Goal: Task Accomplishment & Management: Use online tool/utility

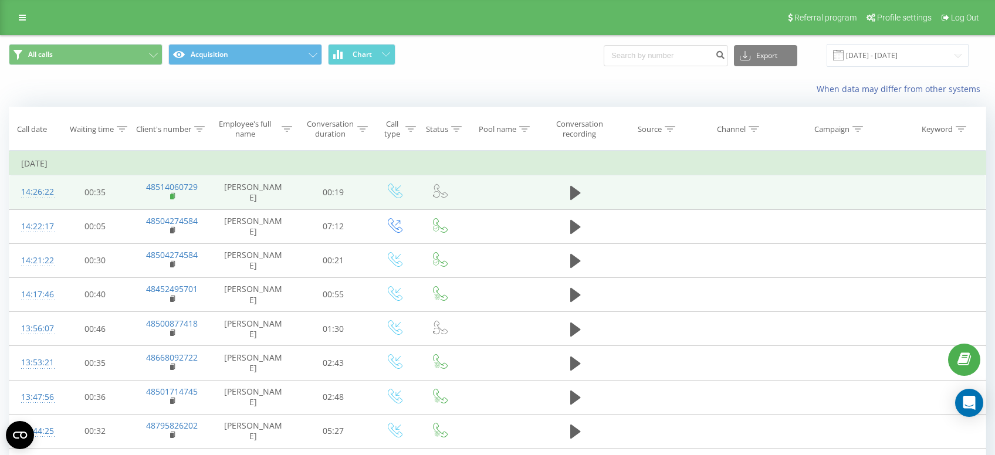
click at [172, 199] on rect at bounding box center [172, 196] width 4 height 5
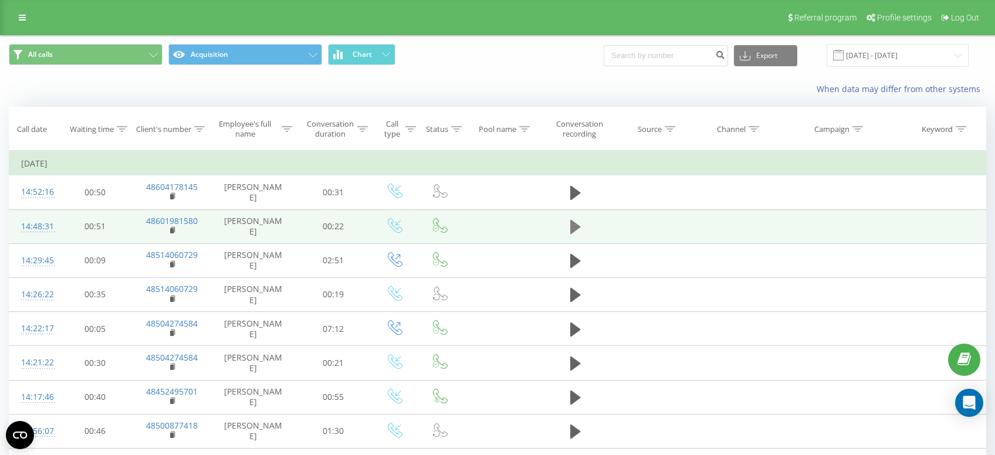
click at [577, 224] on icon at bounding box center [575, 227] width 11 height 14
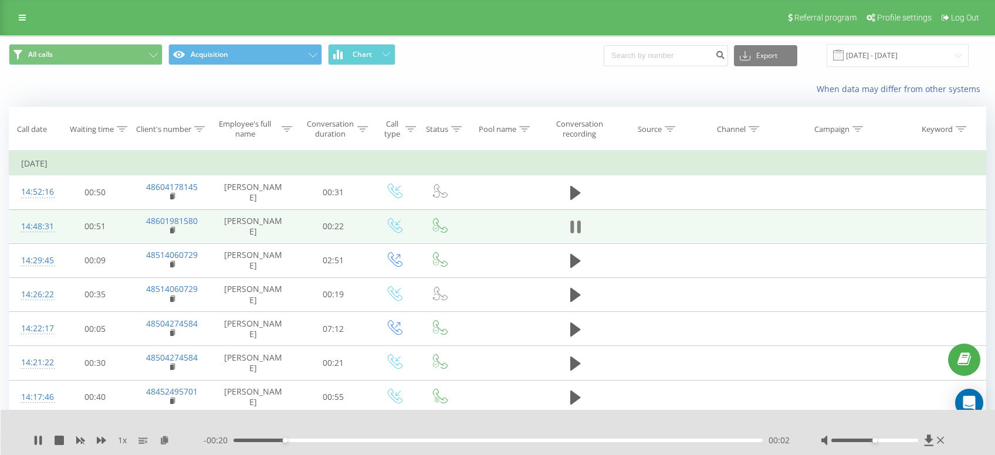
click at [580, 232] on icon at bounding box center [579, 227] width 4 height 13
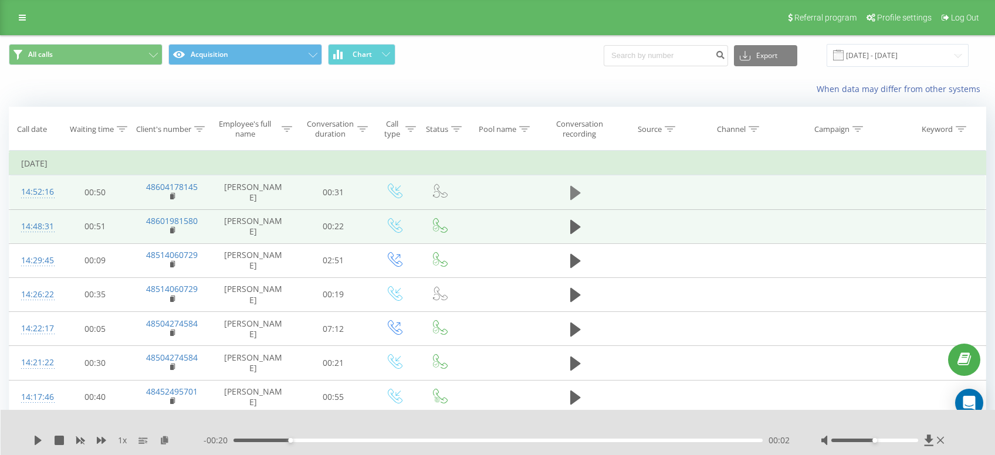
click at [577, 196] on icon at bounding box center [575, 193] width 11 height 14
click at [577, 196] on icon at bounding box center [575, 193] width 11 height 16
